Goal: Task Accomplishment & Management: Complete application form

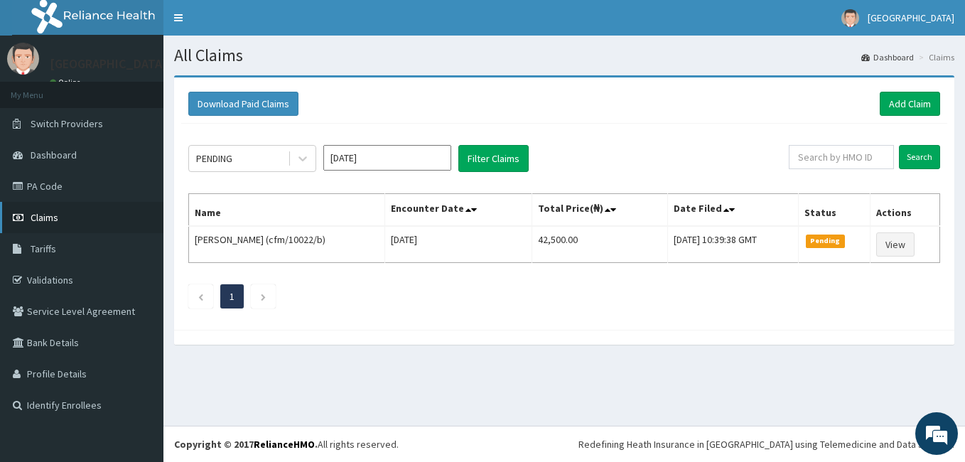
click at [58, 213] on link "Claims" at bounding box center [82, 217] width 164 height 31
click at [919, 104] on link "Add Claim" at bounding box center [910, 104] width 60 height 24
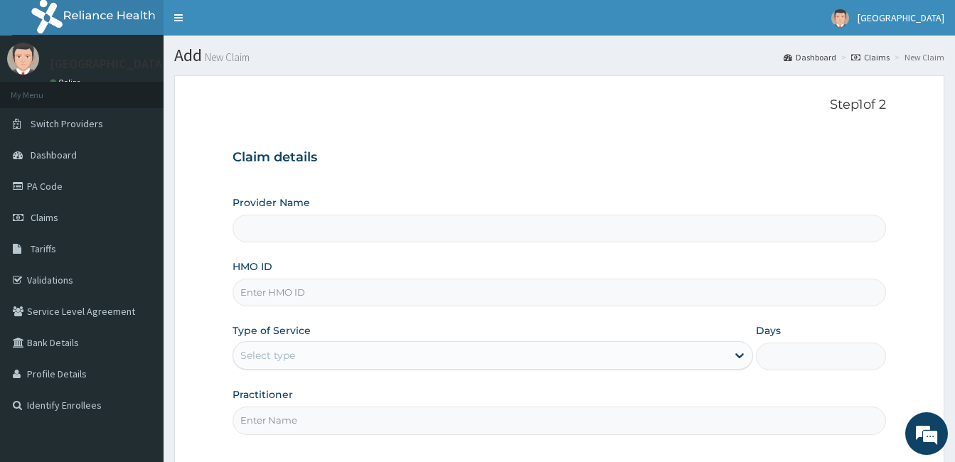
type input "Queen Stella Specialist Hospital"
click at [272, 290] on input "HMO ID" at bounding box center [558, 293] width 653 height 28
paste input "OHT/11550/A"
type input "OHT/11550/A"
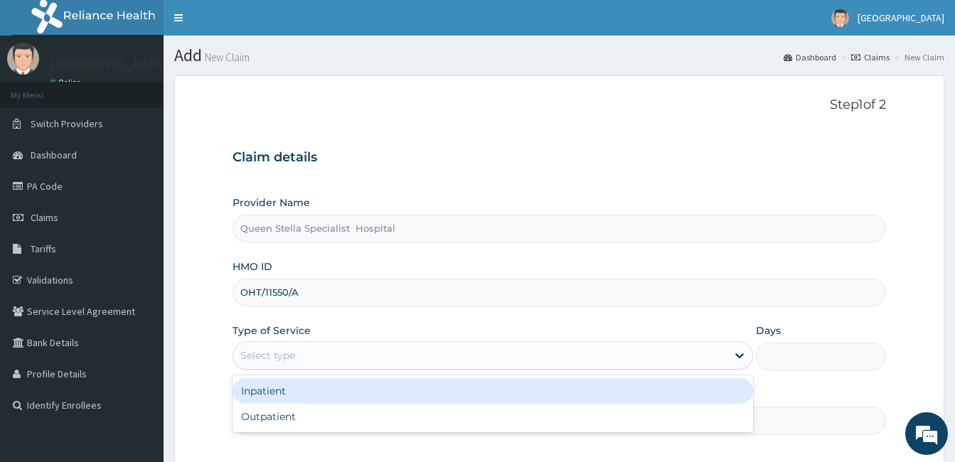
click at [346, 352] on div "Select type" at bounding box center [479, 355] width 493 height 23
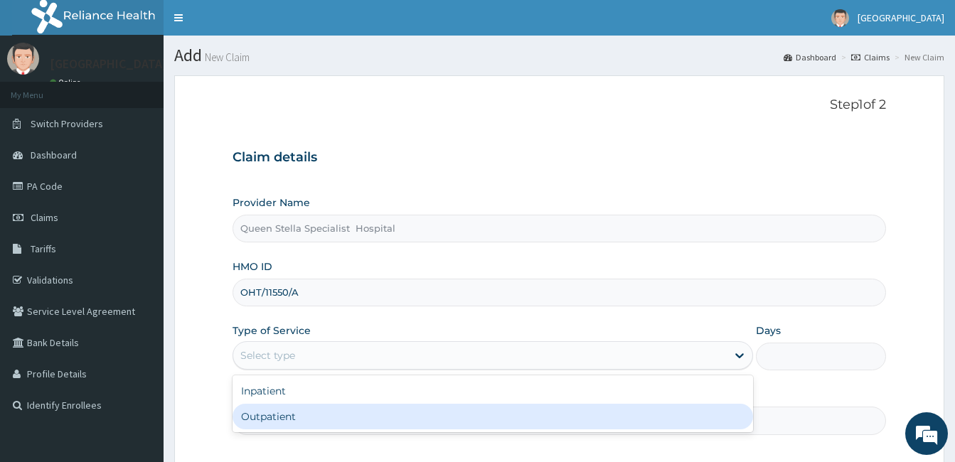
click at [356, 416] on div "Outpatient" at bounding box center [492, 417] width 520 height 26
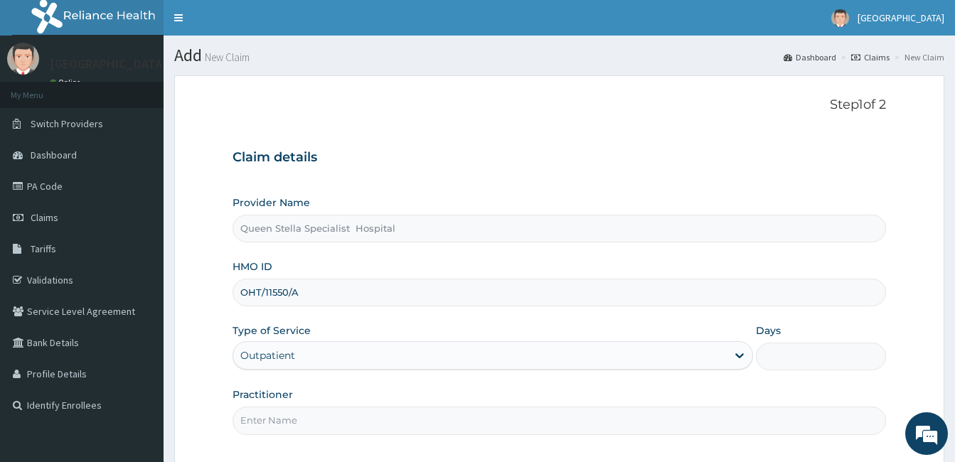
type input "1"
click at [328, 423] on input "Practitioner" at bounding box center [558, 421] width 653 height 28
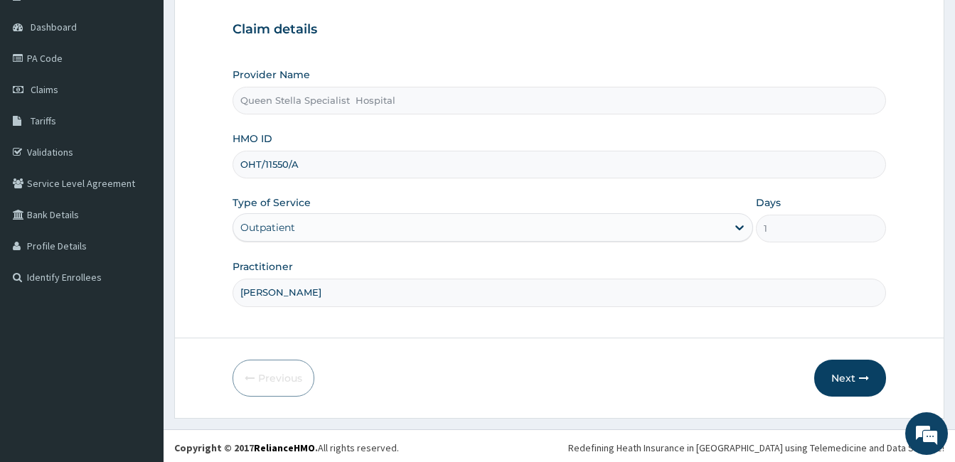
scroll to position [132, 0]
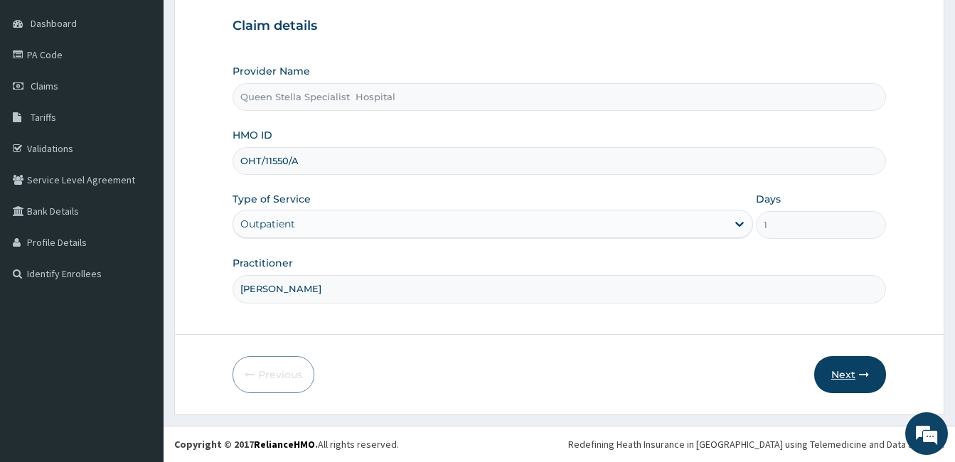
type input "DR BASSEY"
click at [835, 377] on button "Next" at bounding box center [850, 374] width 72 height 37
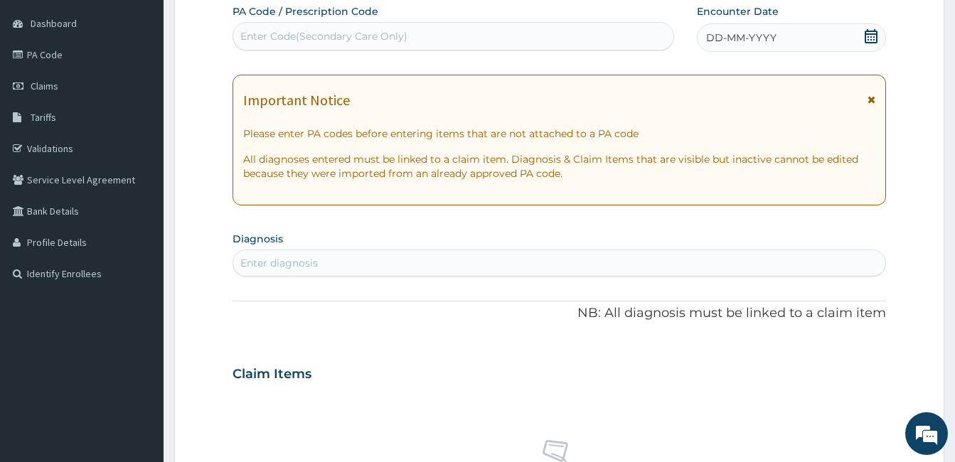
click at [874, 35] on icon at bounding box center [871, 36] width 14 height 14
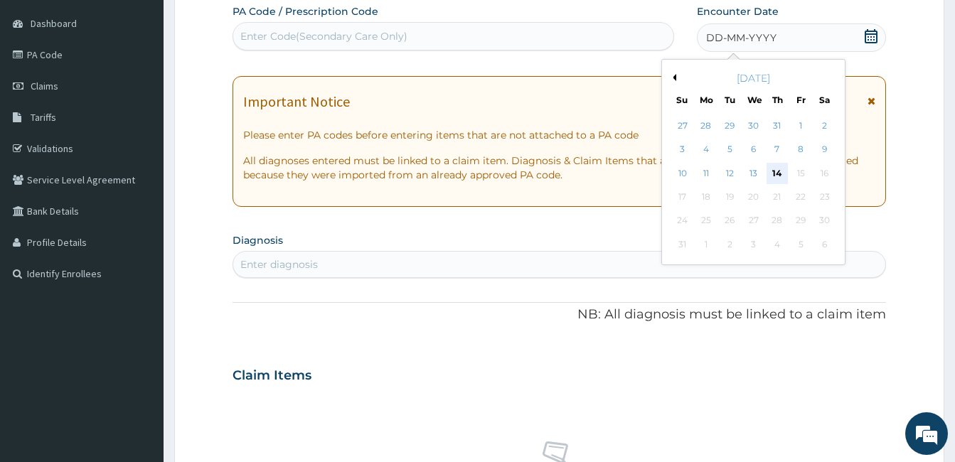
click at [776, 173] on div "14" at bounding box center [776, 173] width 21 height 21
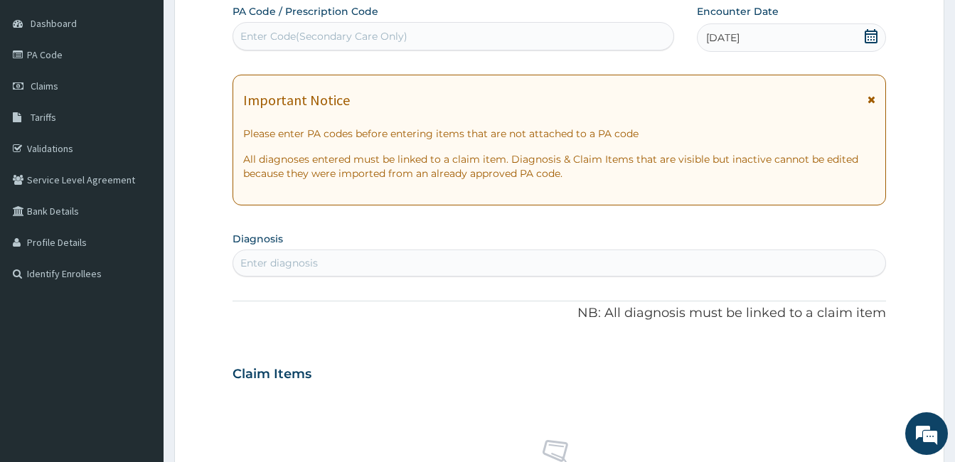
click at [346, 264] on div "Enter diagnosis" at bounding box center [559, 263] width 652 height 23
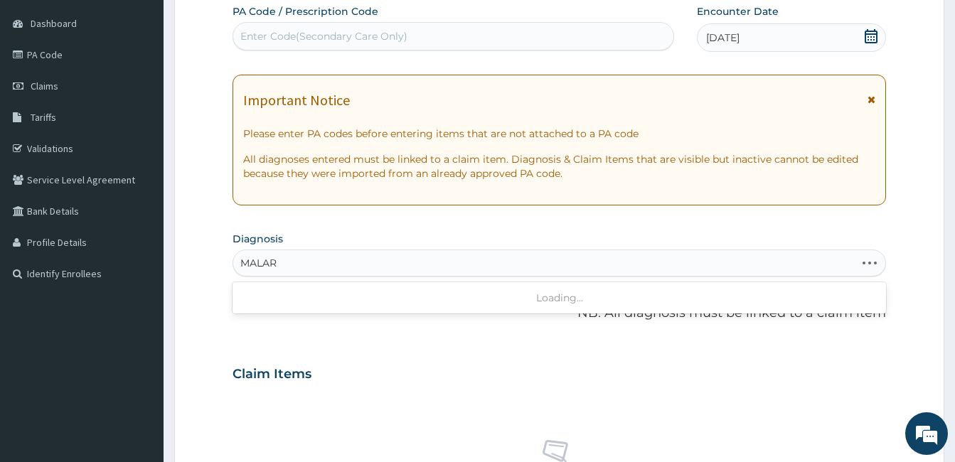
type input "MALARI"
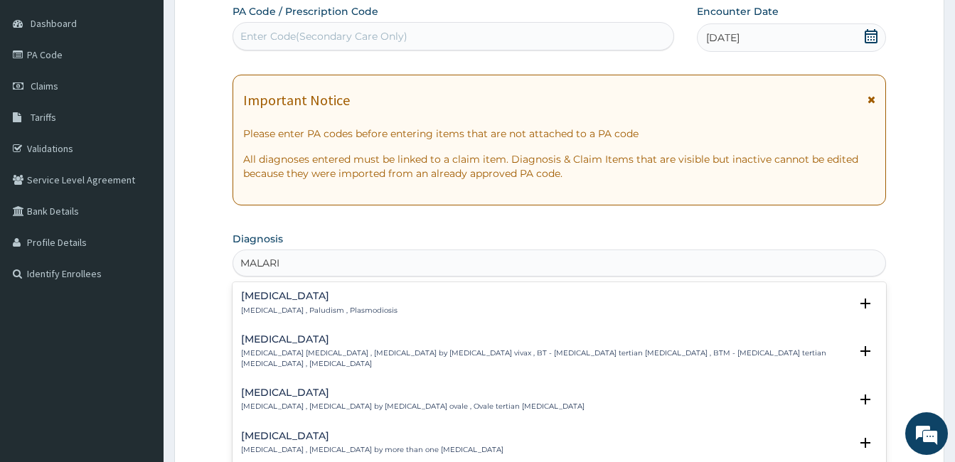
click at [264, 296] on h4 "Malaria" at bounding box center [319, 296] width 156 height 11
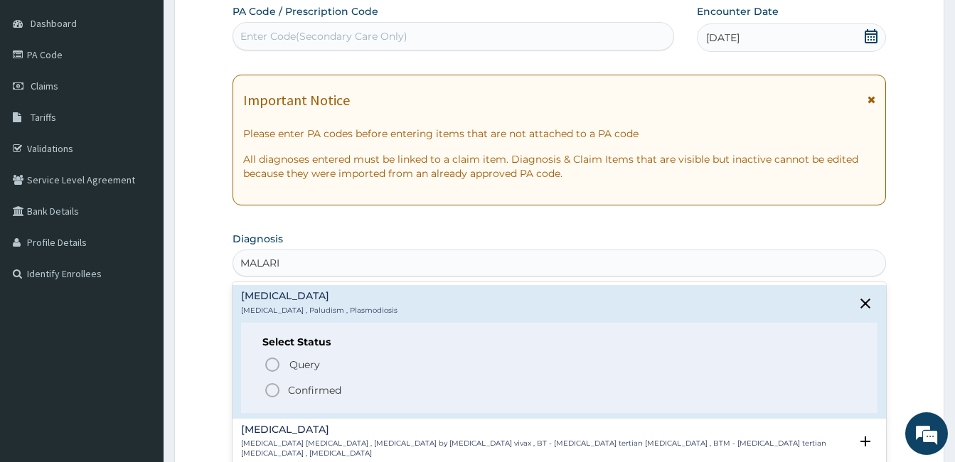
click at [272, 392] on icon "status option filled" at bounding box center [272, 390] width 17 height 17
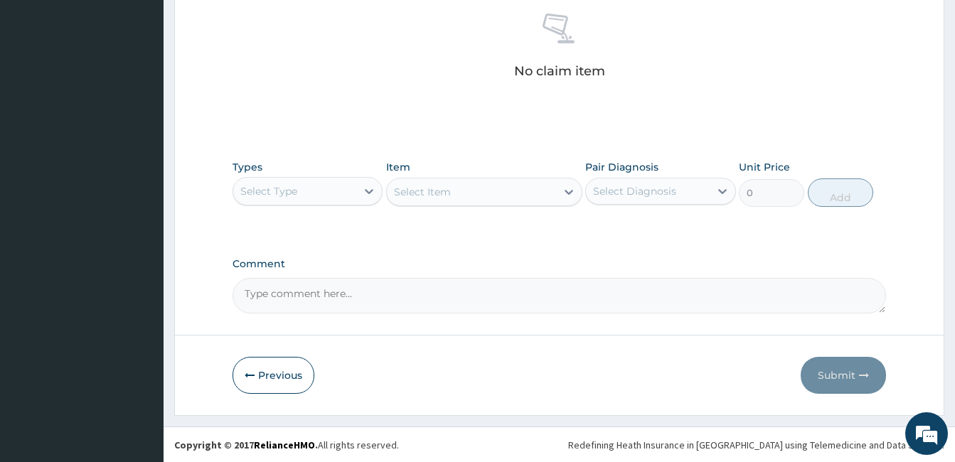
scroll to position [563, 0]
click at [368, 188] on icon at bounding box center [369, 190] width 14 height 14
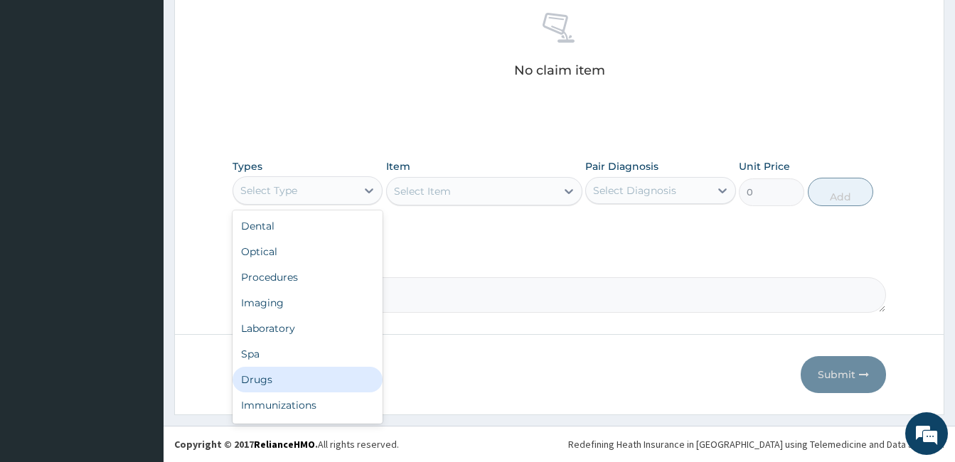
click at [269, 379] on div "Drugs" at bounding box center [307, 380] width 150 height 26
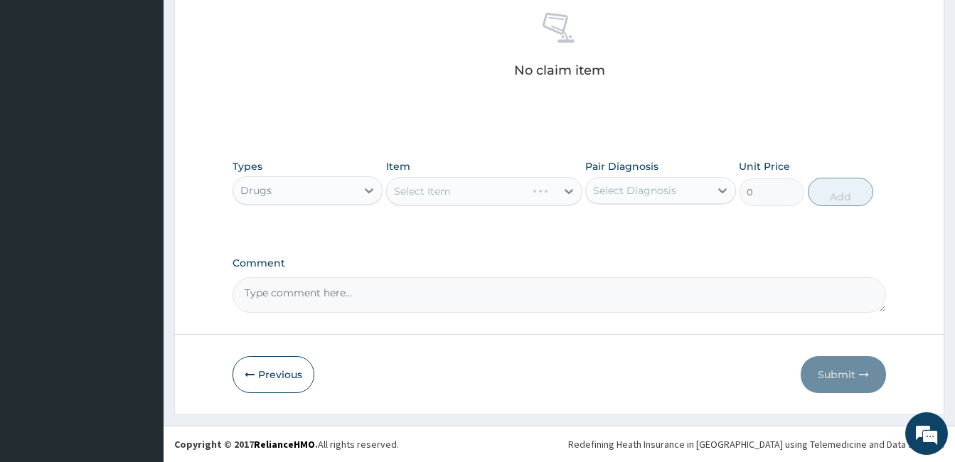
click at [402, 196] on div "Select Item" at bounding box center [484, 191] width 196 height 28
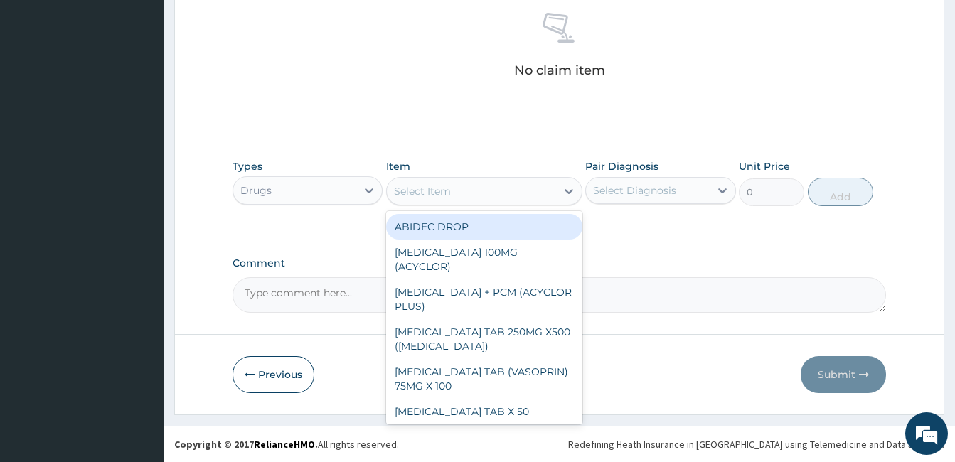
click at [402, 196] on div "Select Item" at bounding box center [422, 191] width 57 height 14
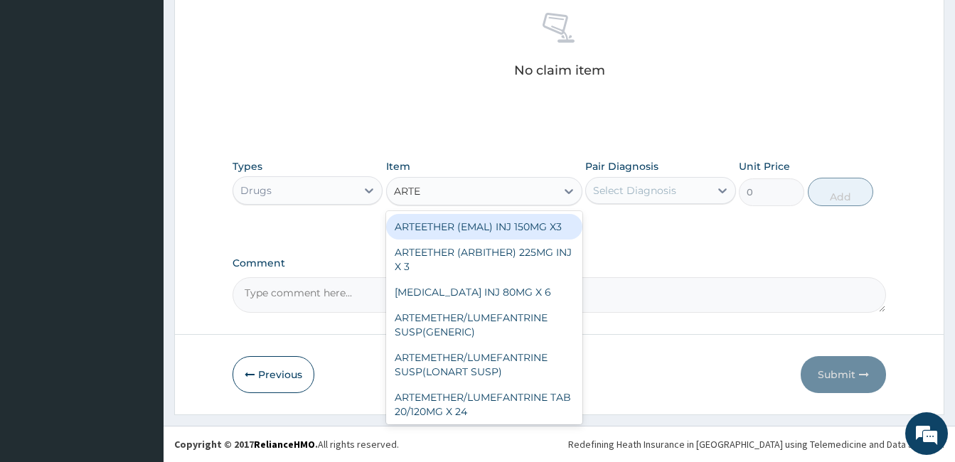
type input "ARTEM"
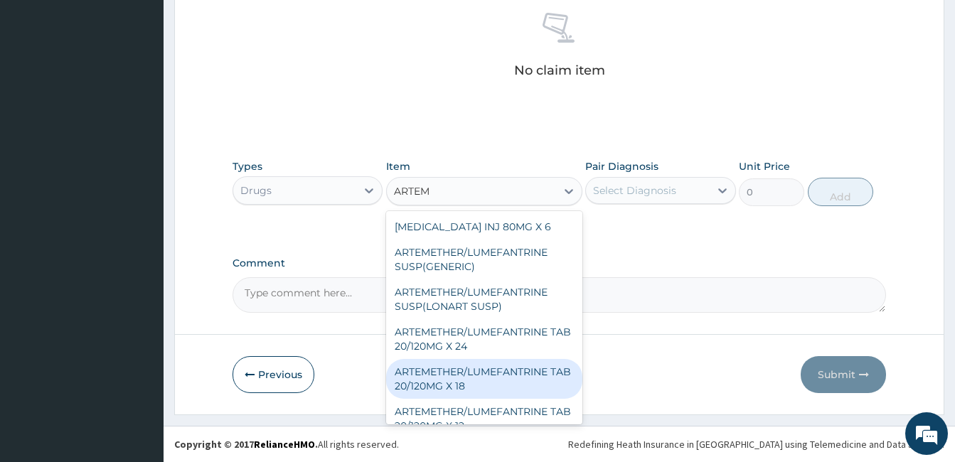
click at [488, 378] on div "ARTEMETHER/LUMEFANTRINE TAB 20/120MG X 18" at bounding box center [484, 379] width 196 height 40
type input "500"
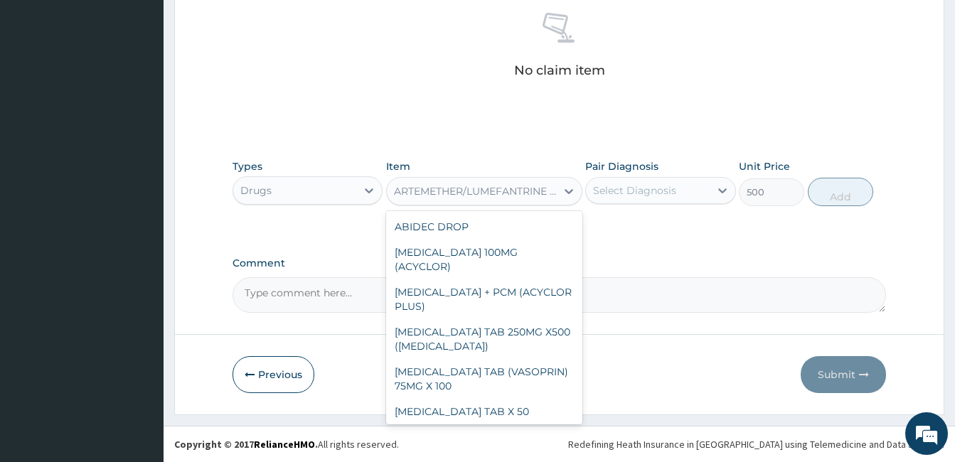
click at [481, 186] on div "ARTEMETHER/LUMEFANTRINE TAB 20/120MG X 18" at bounding box center [476, 191] width 164 height 14
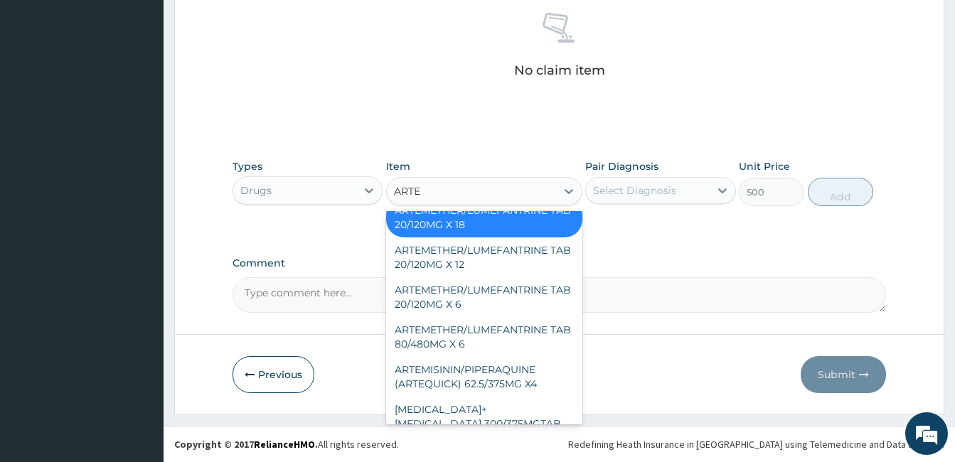
scroll to position [68, 0]
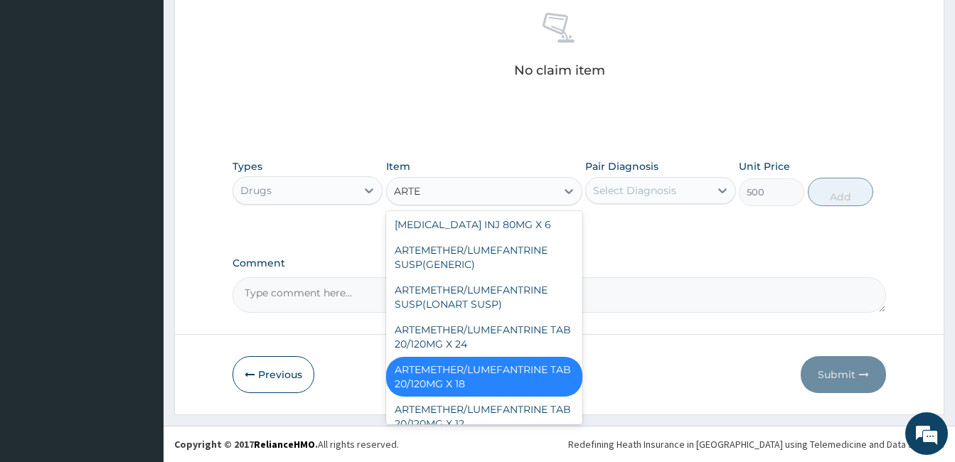
type input "ARTEM"
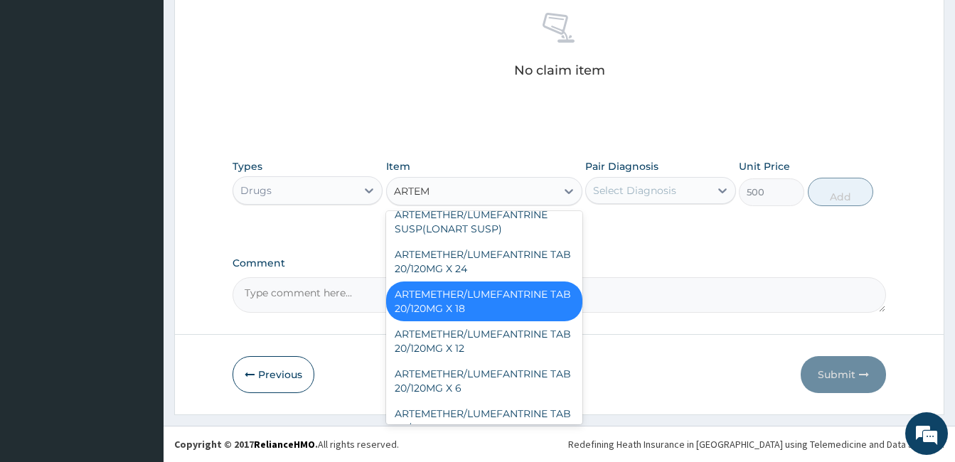
scroll to position [85, 0]
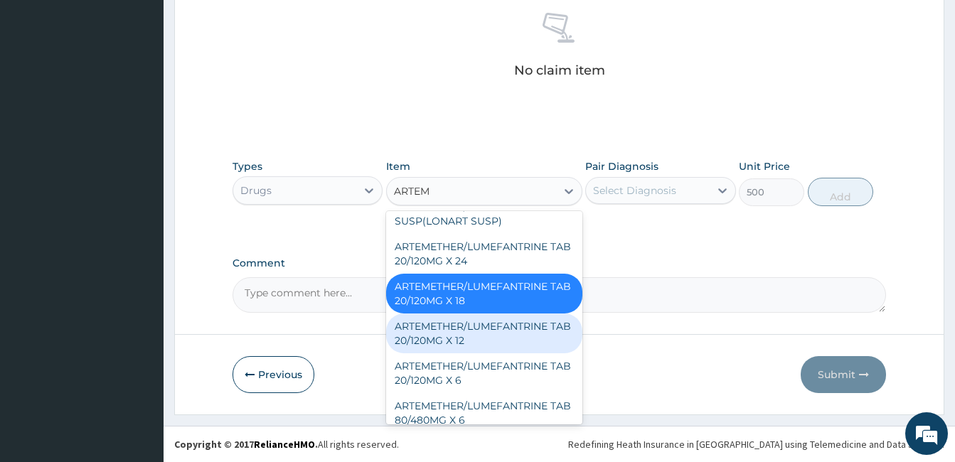
click at [496, 342] on div "ARTEMETHER/LUMEFANTRINE TAB 20/120MG X 12" at bounding box center [484, 334] width 196 height 40
type input "450"
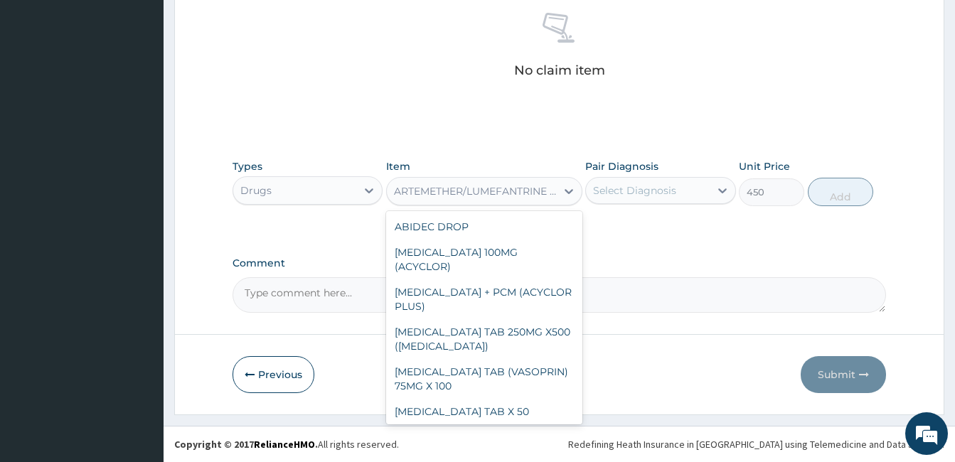
click at [483, 194] on div "ARTEMETHER/LUMEFANTRINE TAB 20/120MG X 12" at bounding box center [476, 191] width 164 height 14
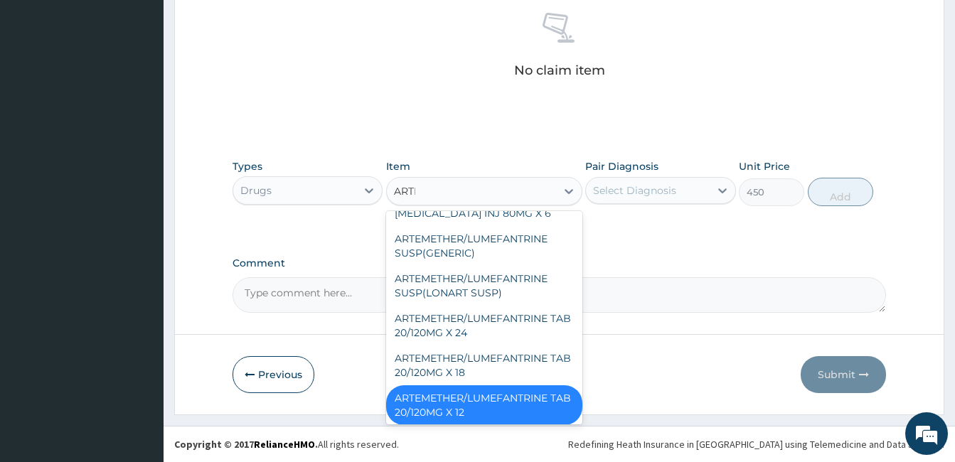
scroll to position [107, 0]
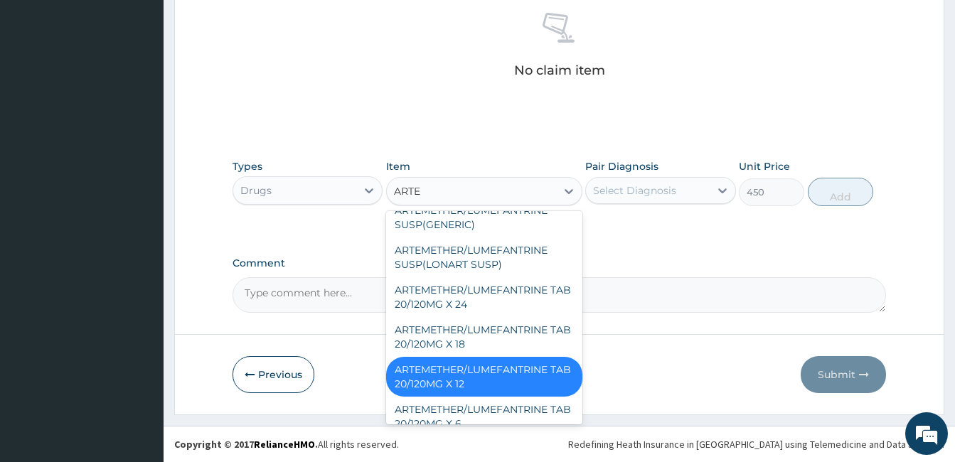
type input "ARTEM"
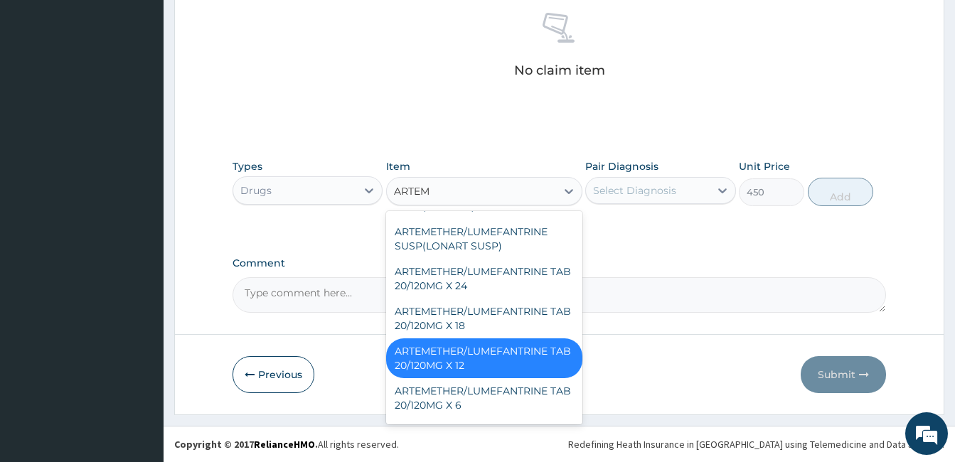
scroll to position [85, 0]
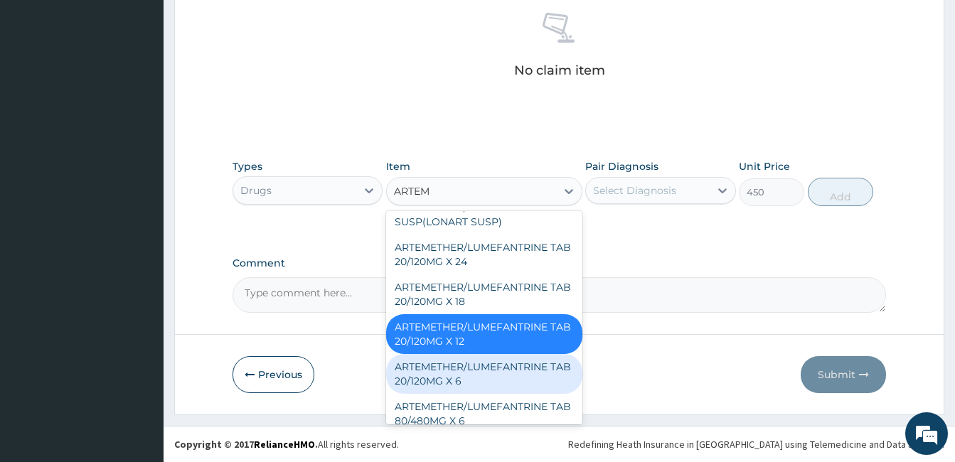
click at [498, 375] on div "ARTEMETHER/LUMEFANTRINE TAB 20/120MG X 6" at bounding box center [484, 374] width 196 height 40
type input "400"
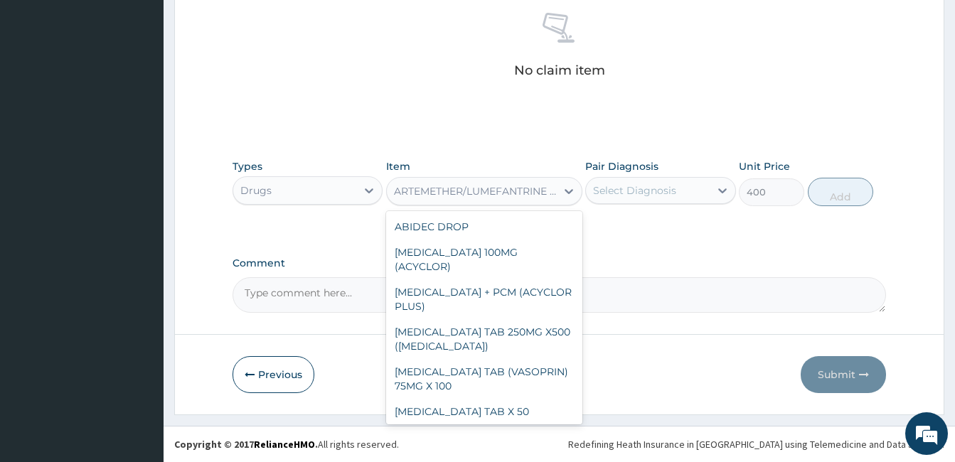
click at [449, 202] on div "ARTEMETHER/LUMEFANTRINE TAB 20/120MG X 6" at bounding box center [471, 191] width 169 height 23
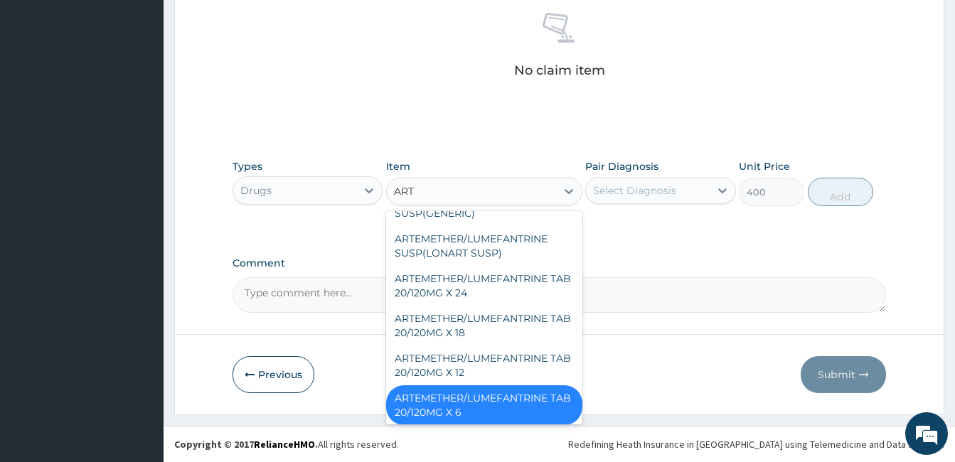
type input "ARTE"
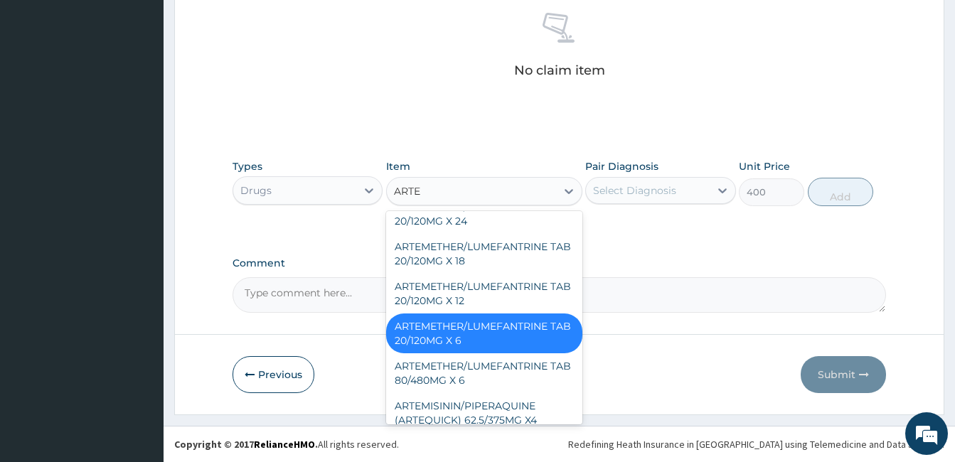
scroll to position [204, 0]
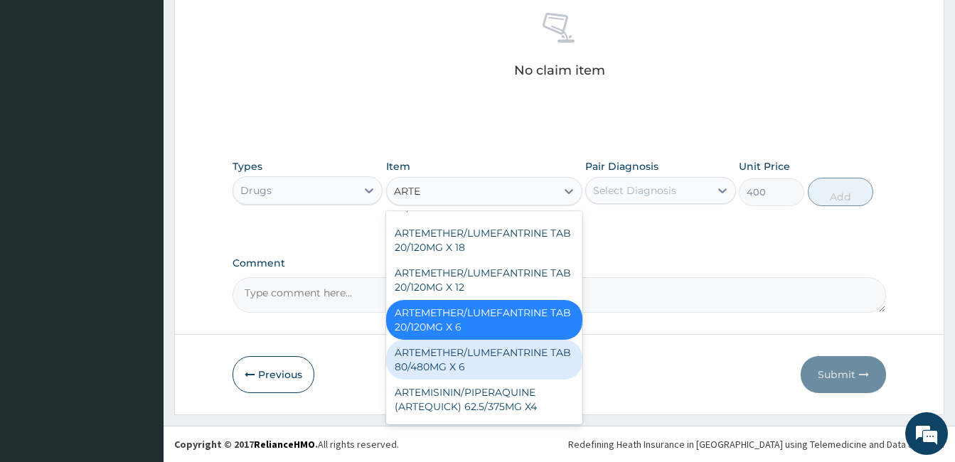
click at [510, 380] on div "ARTEMETHER/LUMEFANTRINE TAB 80/480MG X 6" at bounding box center [484, 360] width 196 height 40
type input "700"
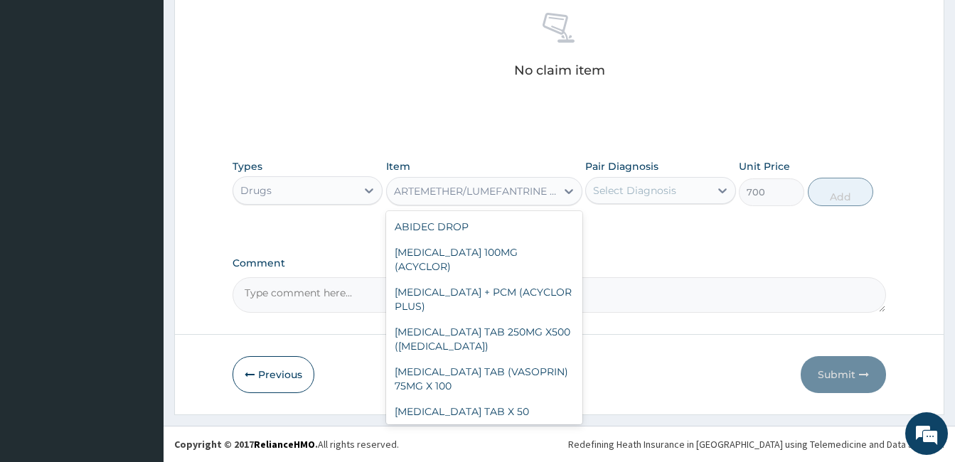
click at [460, 194] on div "ARTEMETHER/LUMEFANTRINE TAB 80/480MG X 6" at bounding box center [476, 191] width 164 height 14
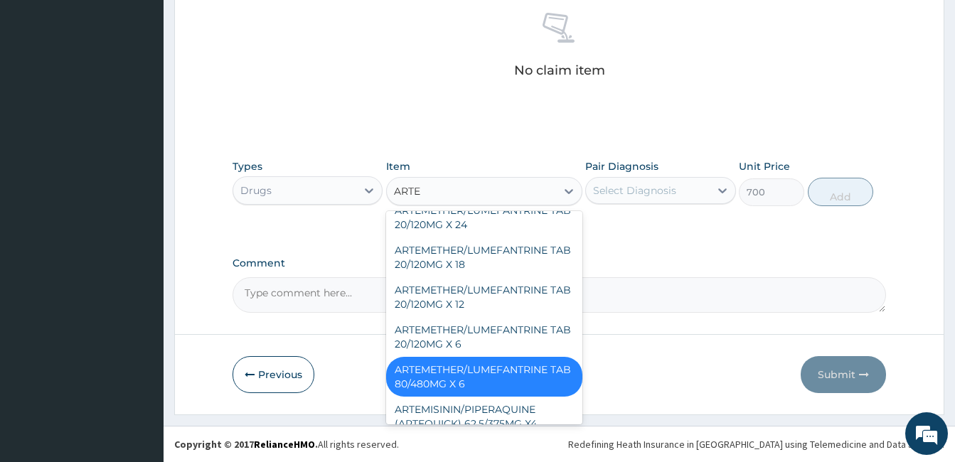
type input "ARTEM"
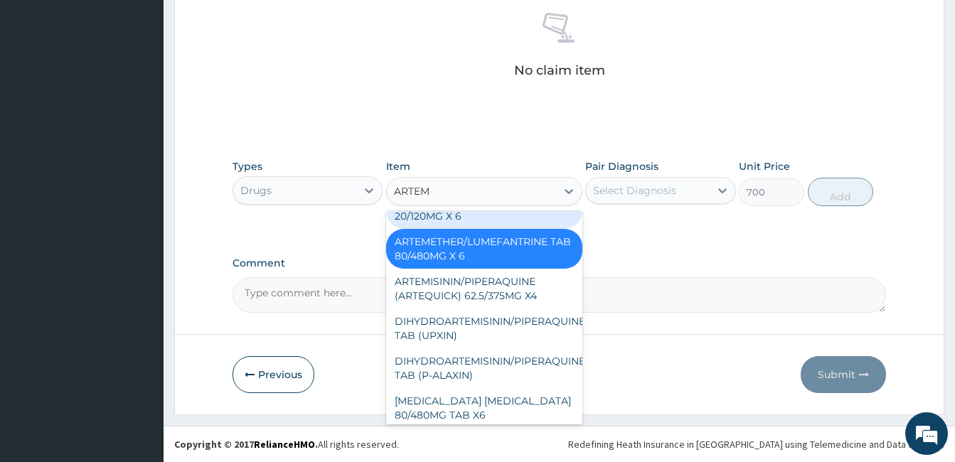
scroll to position [267, 0]
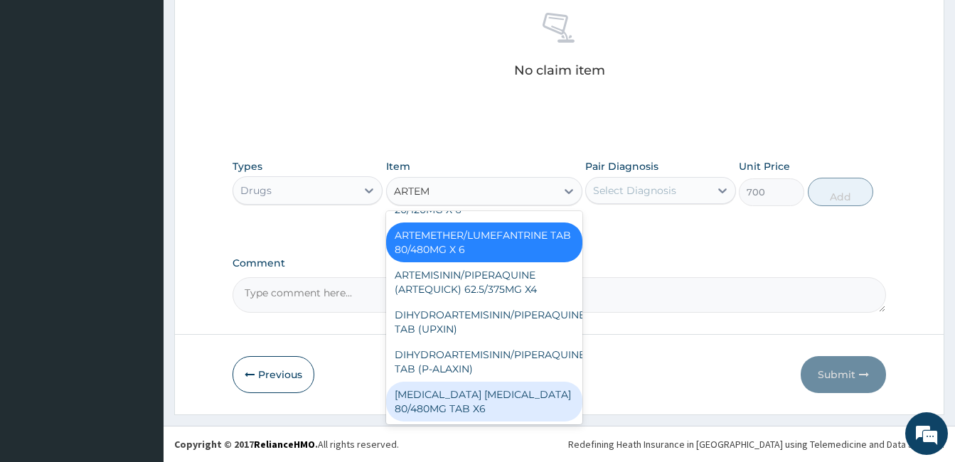
click at [493, 389] on div "ARTEMETHER LUMEFANTRINE 80/480MG TAB X6" at bounding box center [484, 402] width 196 height 40
type input "2500"
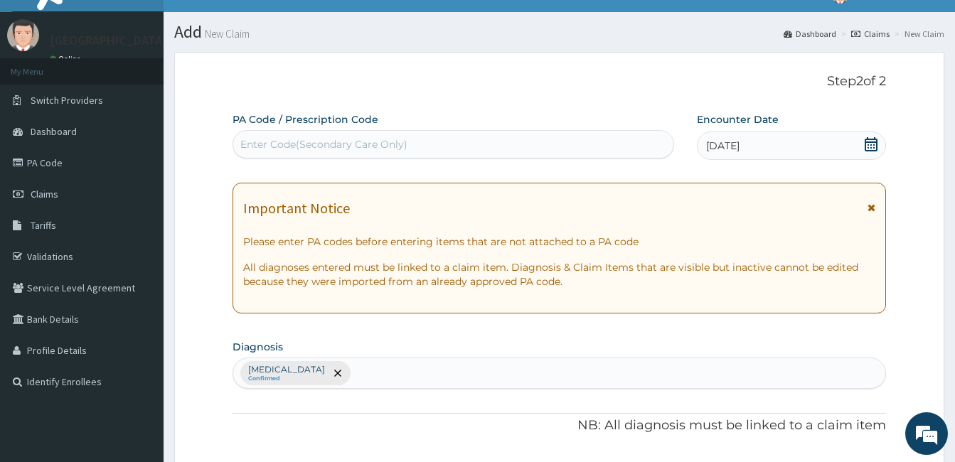
scroll to position [0, 0]
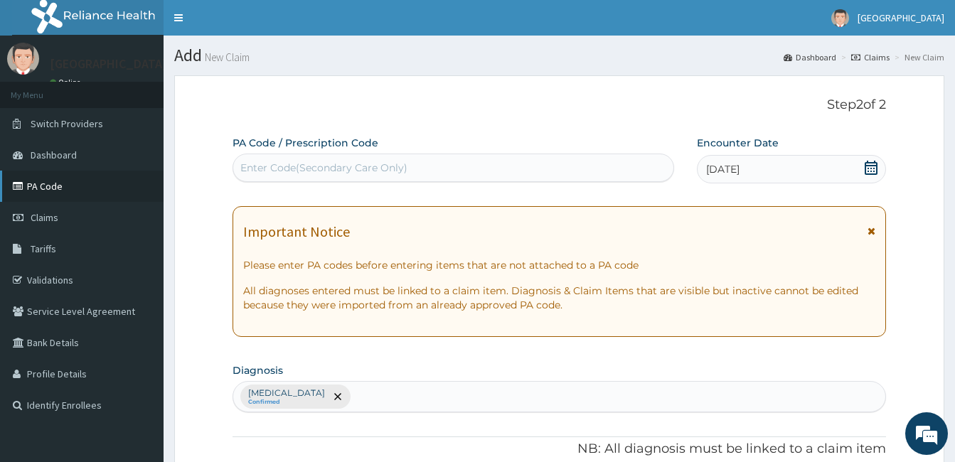
click at [41, 188] on link "PA Code" at bounding box center [82, 186] width 164 height 31
